Goal: Navigation & Orientation: Find specific page/section

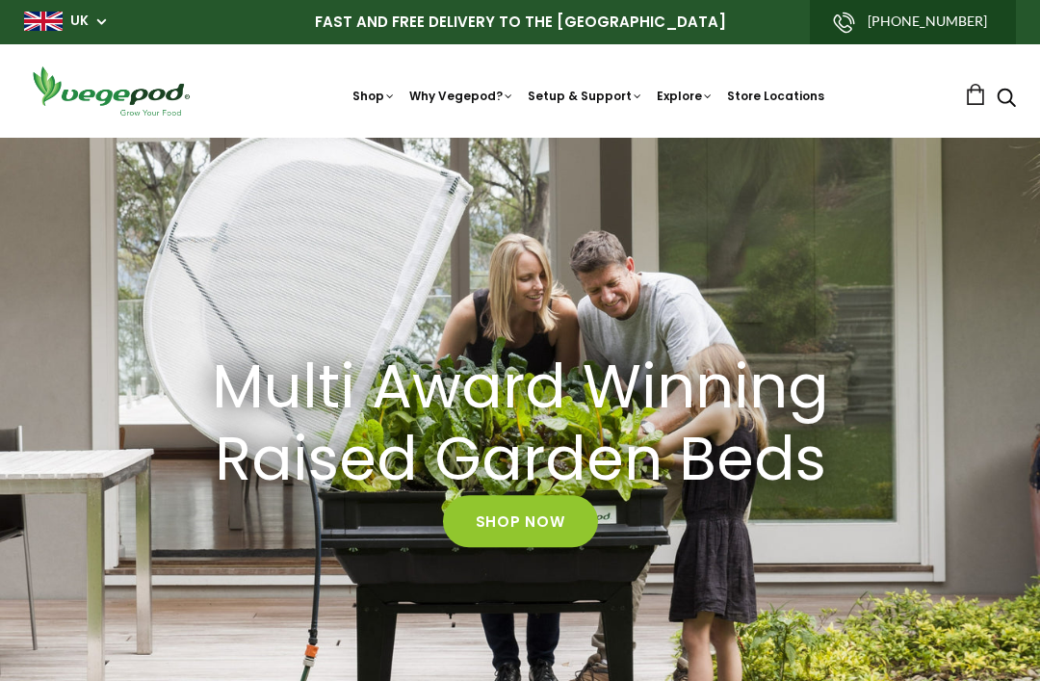
click at [73, 1] on p "FAST AND FREE DELIVERY TO THE [GEOGRAPHIC_DATA]" at bounding box center [520, 22] width 992 height 44
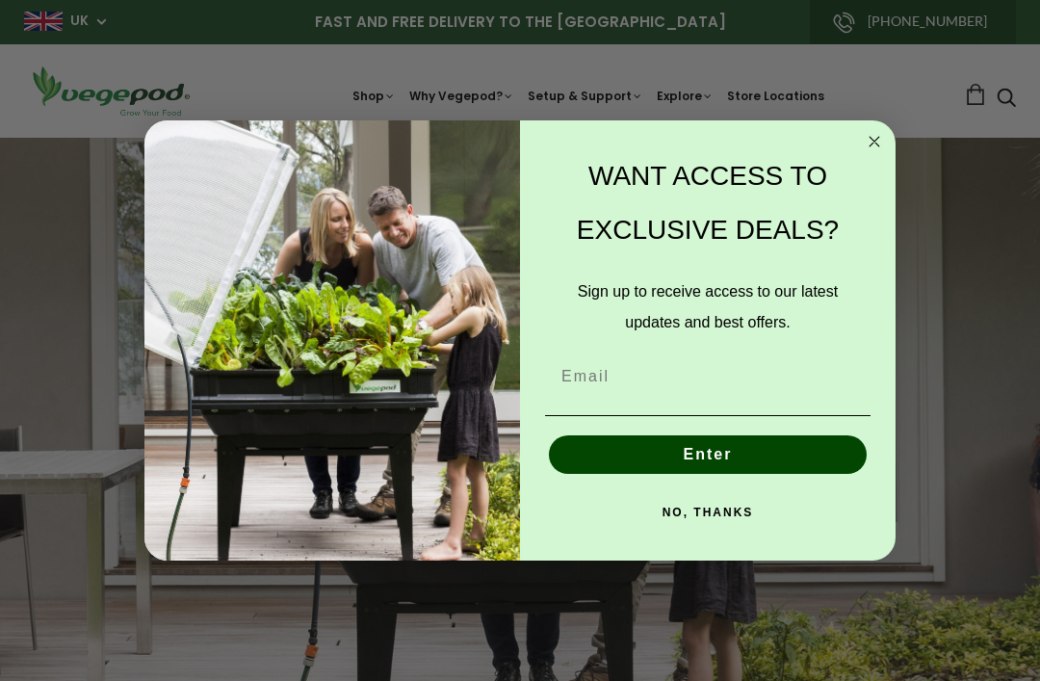
scroll to position [0, 325]
click at [857, 123] on form "WANT ACCESS TO EXCLUSIVE DEALS? Sign up to receive access to our latest updates…" at bounding box center [519, 340] width 751 height 440
click at [869, 141] on circle "Close dialog" at bounding box center [875, 142] width 22 height 22
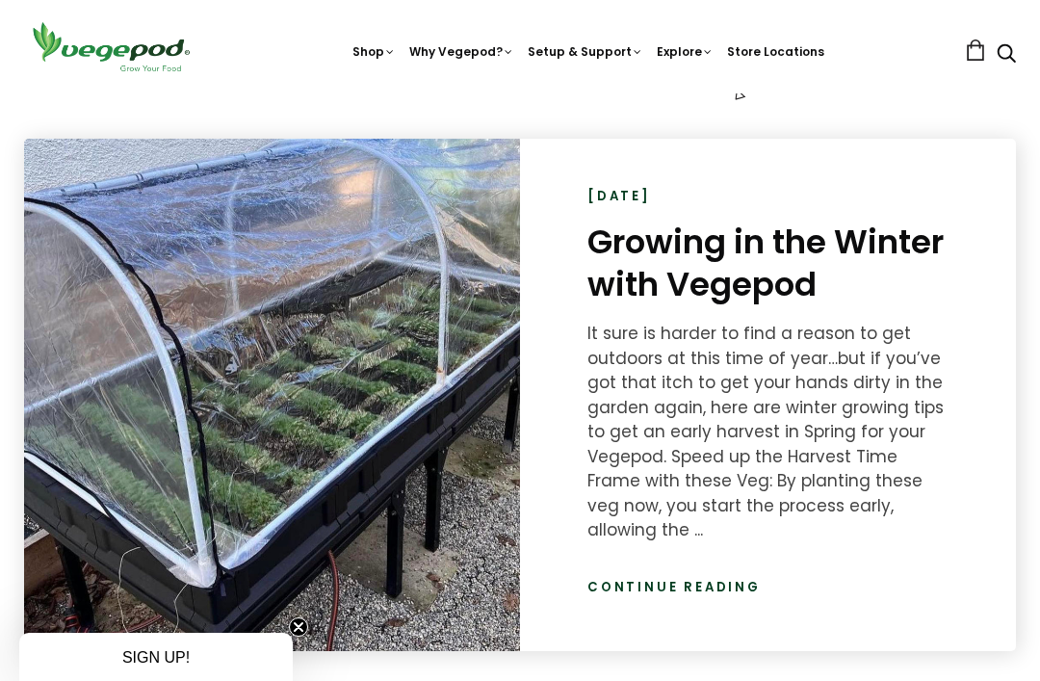
scroll to position [0, 1302]
click at [73, 567] on div at bounding box center [272, 395] width 496 height 512
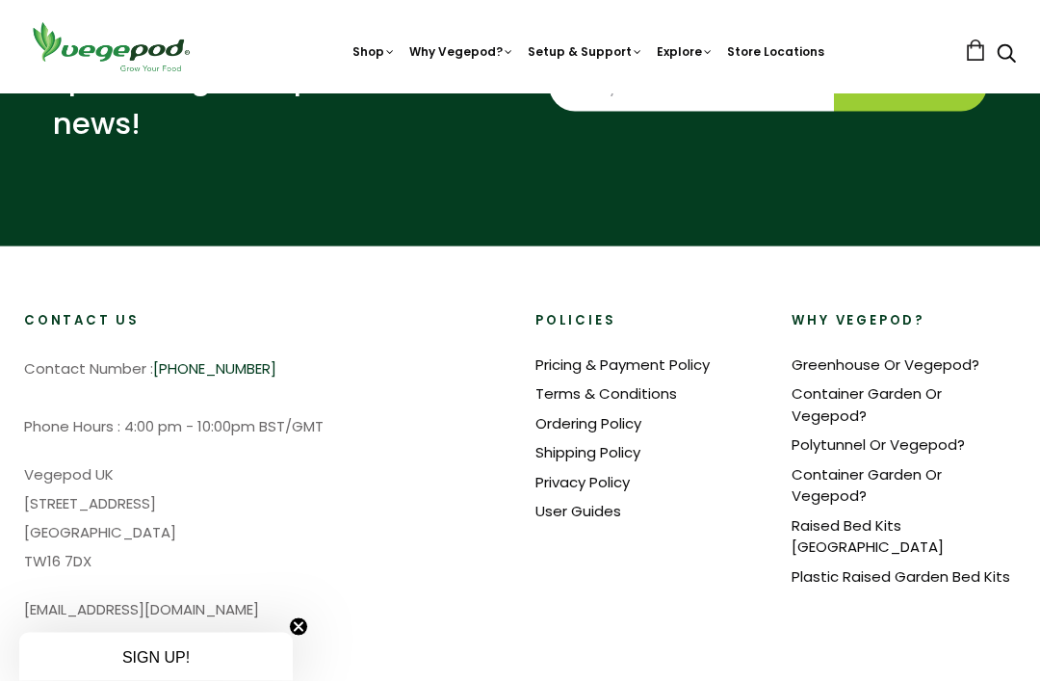
scroll to position [4314, 0]
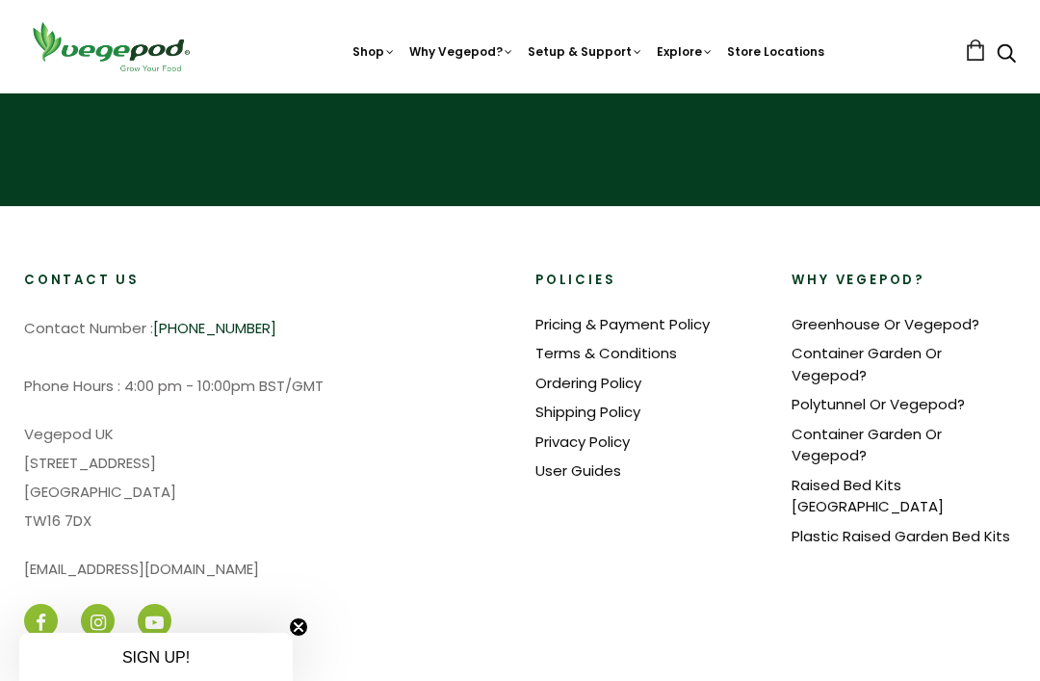
click at [448, 165] on link "Kitchen Garden Features" at bounding box center [630, 183] width 454 height 49
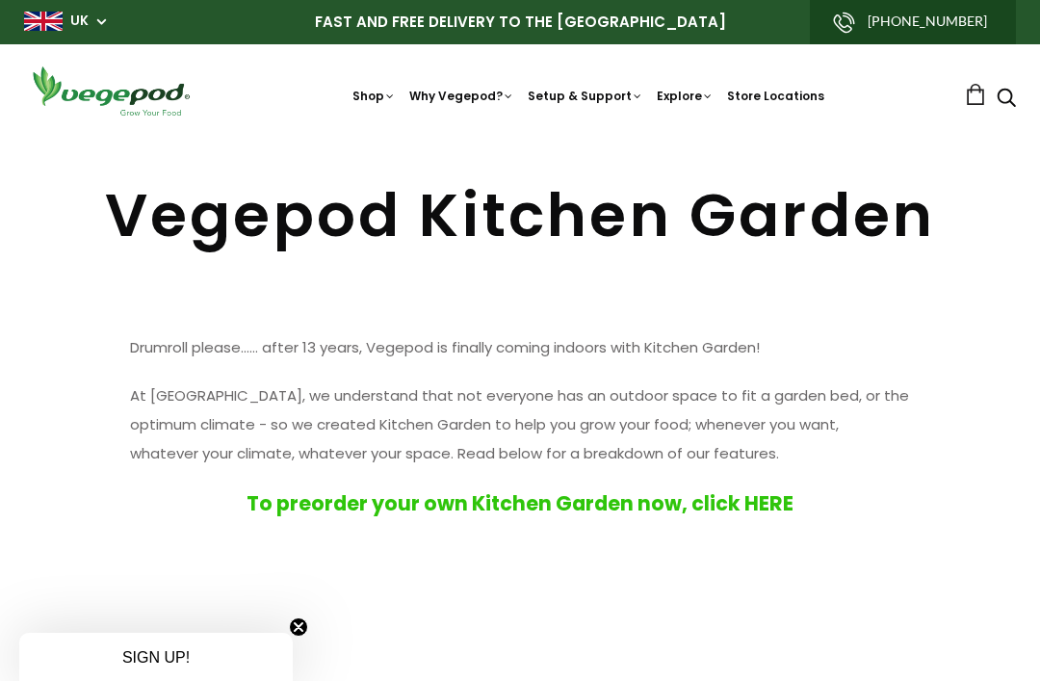
click at [370, 84] on nav "Shop Vegepod Bundles Vegepods Stands & Trolleys Kitchen Garden Accessories & Ot…" at bounding box center [588, 91] width 753 height 29
click at [353, 84] on nav "Shop Vegepod Bundles Vegepods Stands & Trolleys Kitchen Garden Accessories & Ot…" at bounding box center [588, 91] width 753 height 29
click at [597, 363] on link "How and What to Plant" at bounding box center [652, 373] width 263 height 49
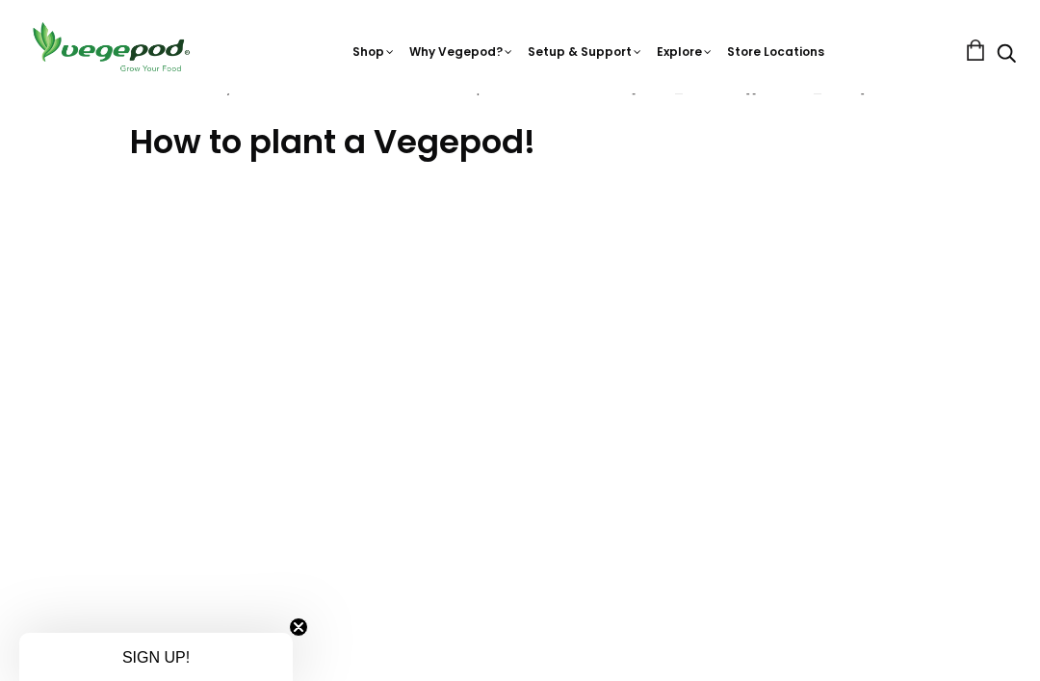
scroll to position [665, 0]
click at [767, 50] on link "Store Locations" at bounding box center [775, 51] width 97 height 16
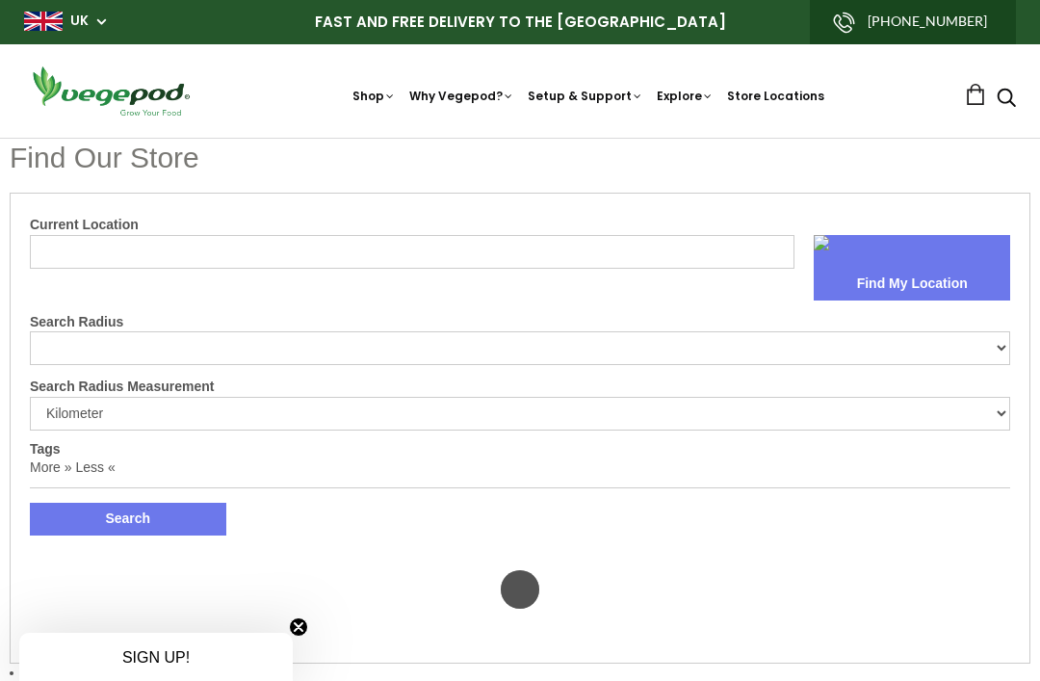
select select "m"
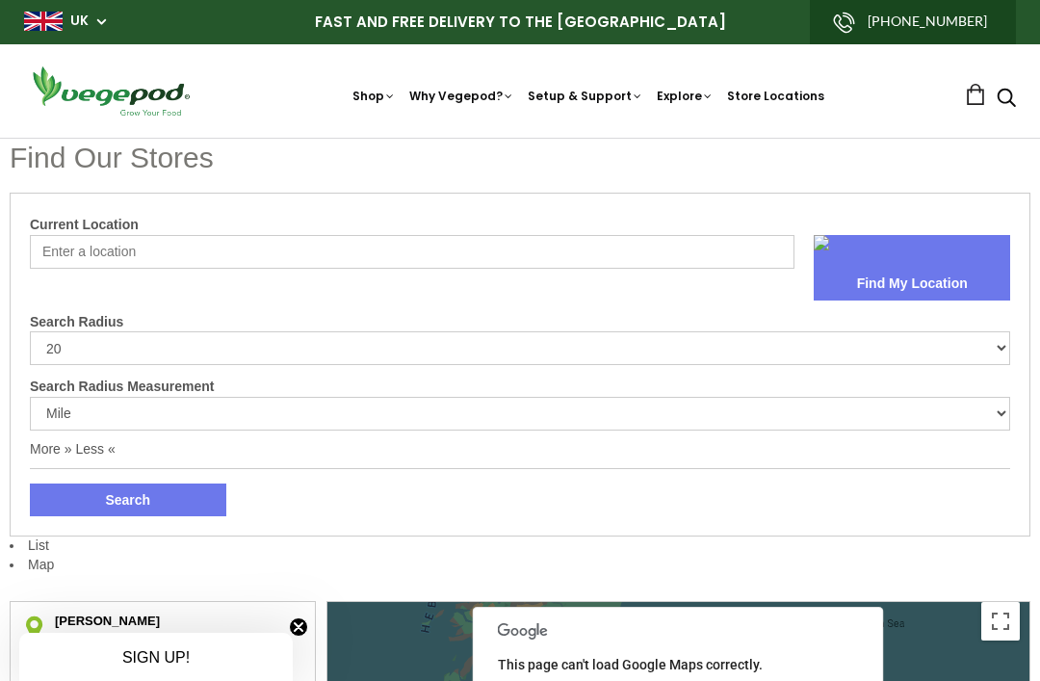
click at [920, 274] on button "Find My Location" at bounding box center [912, 284] width 196 height 33
click at [40, 239] on input "Current Location" at bounding box center [412, 252] width 765 height 34
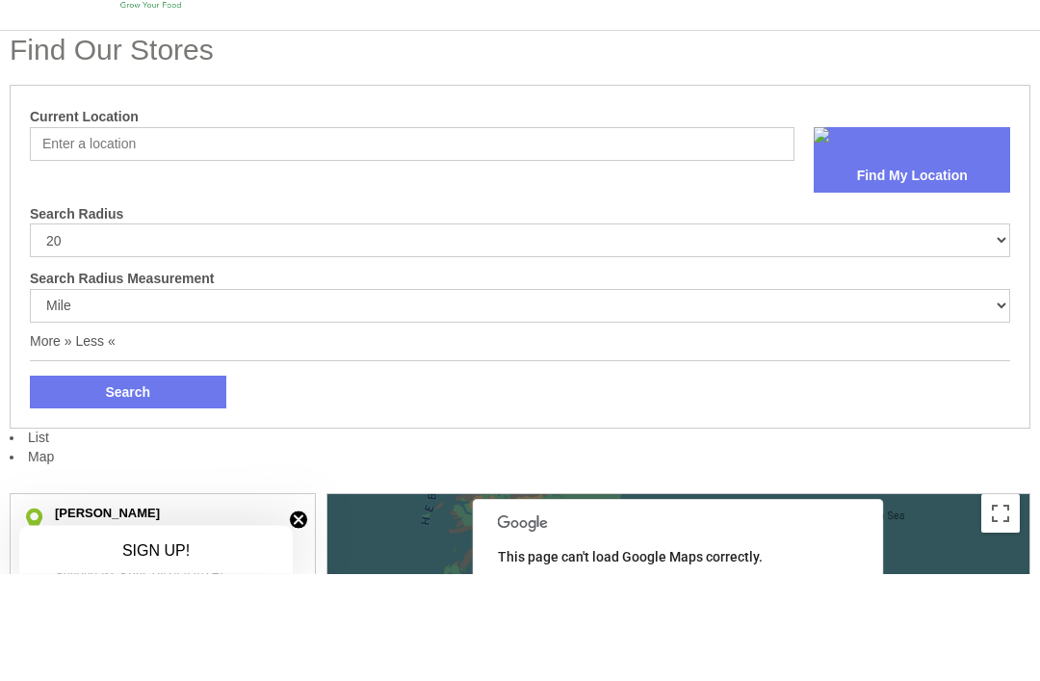
type input "21 High Grange Way"
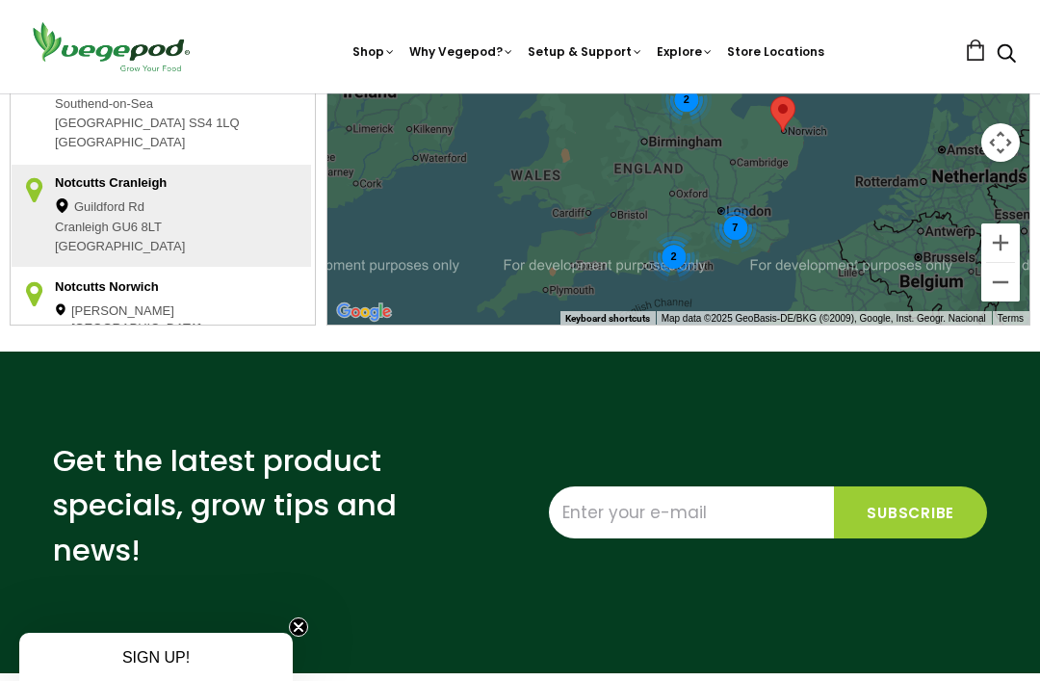
scroll to position [784, 0]
